Goal: Navigation & Orientation: Find specific page/section

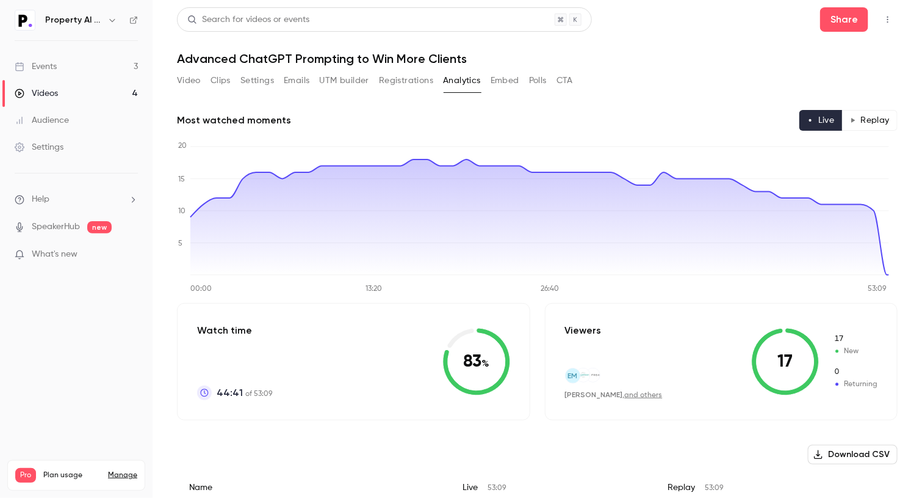
scroll to position [45, 0]
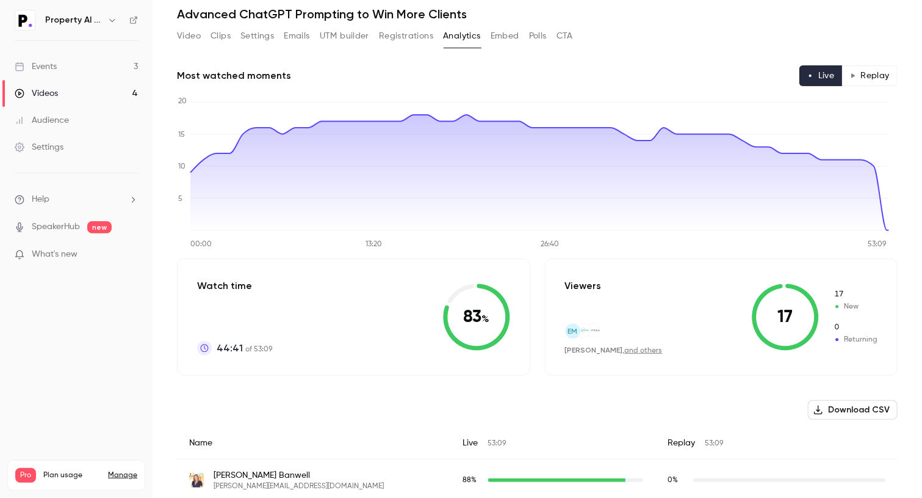
click at [180, 39] on button "Video" at bounding box center [189, 36] width 24 height 20
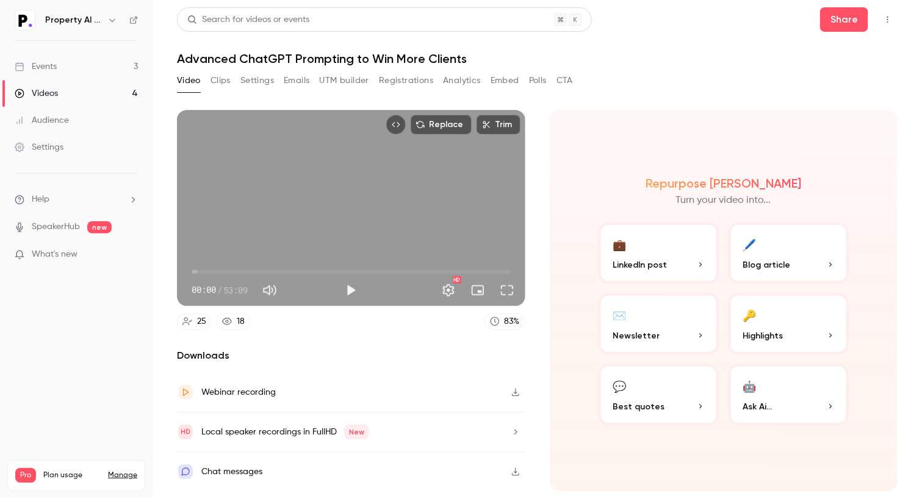
click at [222, 81] on button "Clips" at bounding box center [221, 81] width 20 height 20
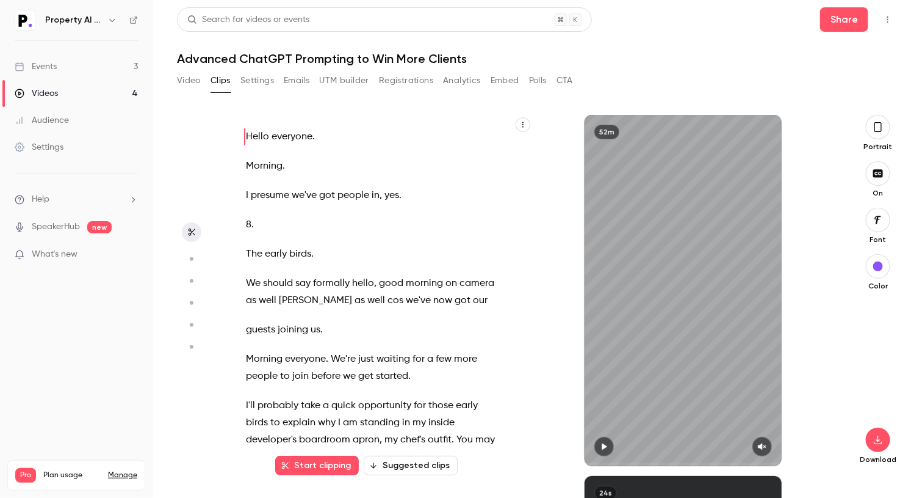
click at [267, 84] on button "Settings" at bounding box center [258, 81] width 34 height 20
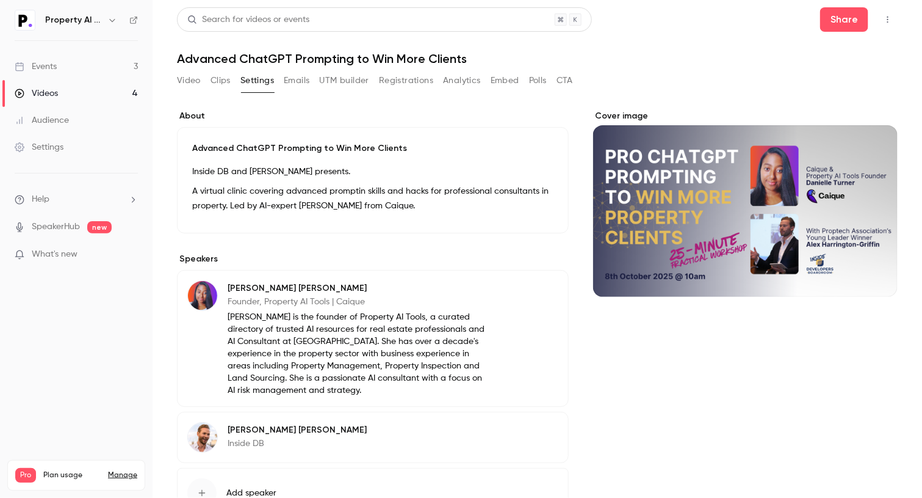
click at [455, 82] on button "Analytics" at bounding box center [462, 81] width 38 height 20
